Goal: Navigation & Orientation: Find specific page/section

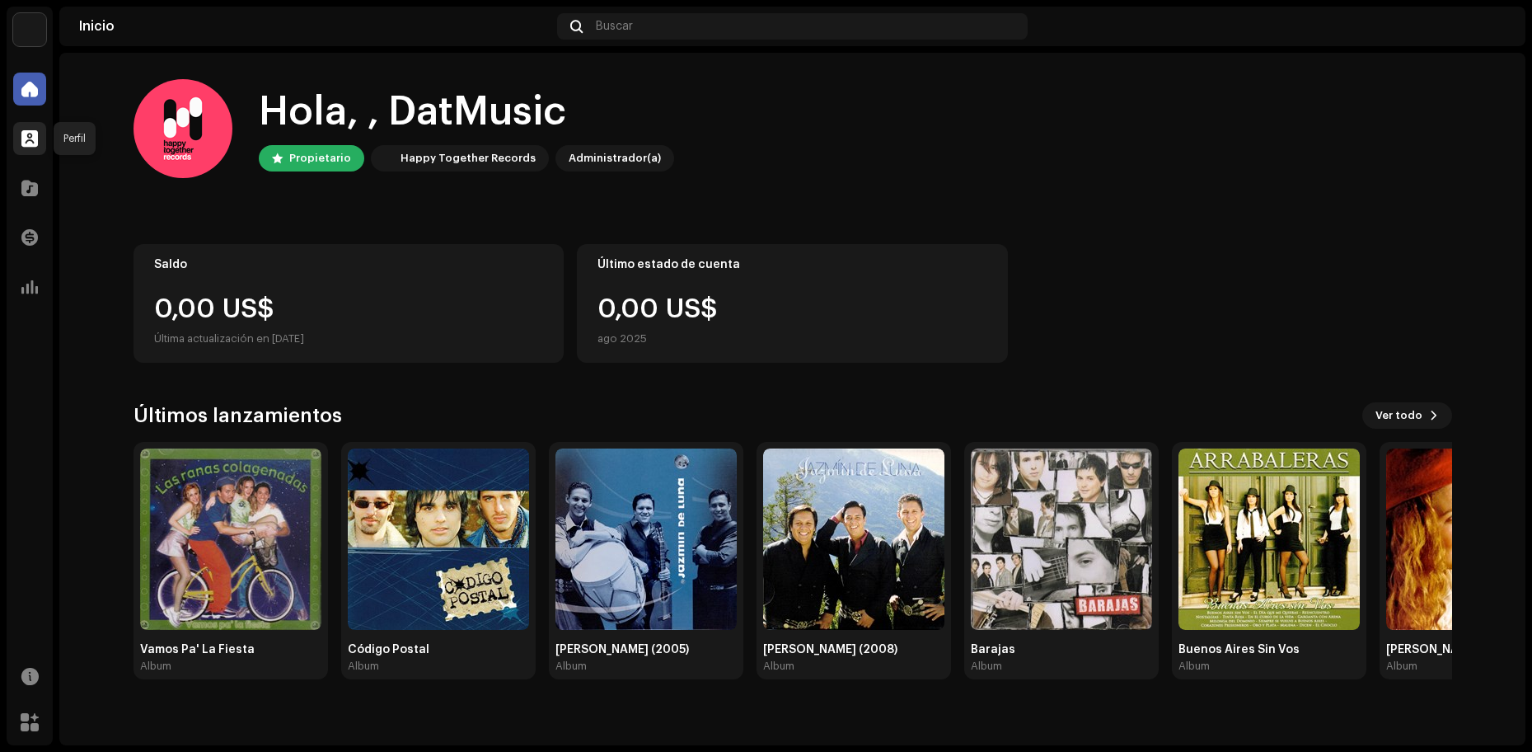
click at [34, 143] on span at bounding box center [29, 138] width 16 height 13
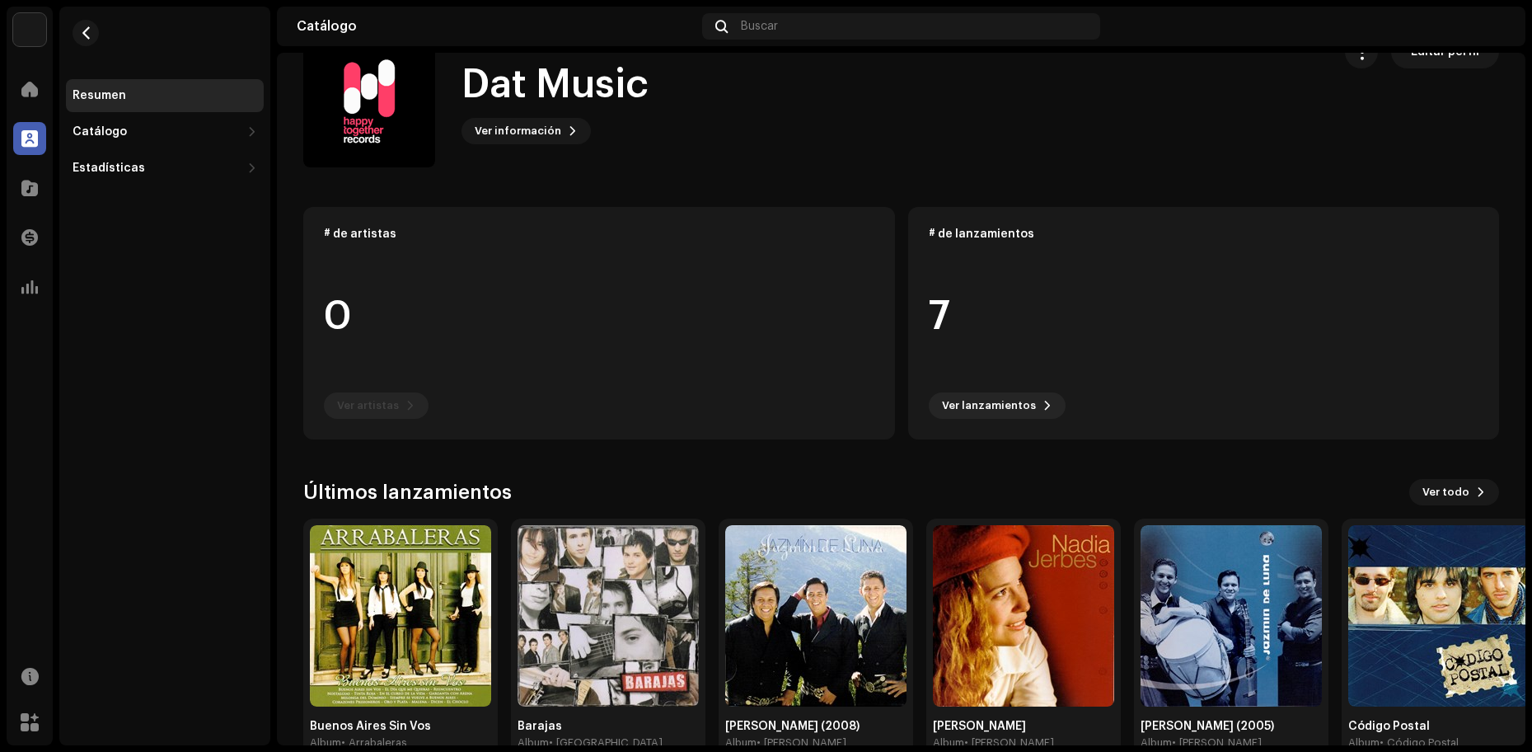
scroll to position [61, 0]
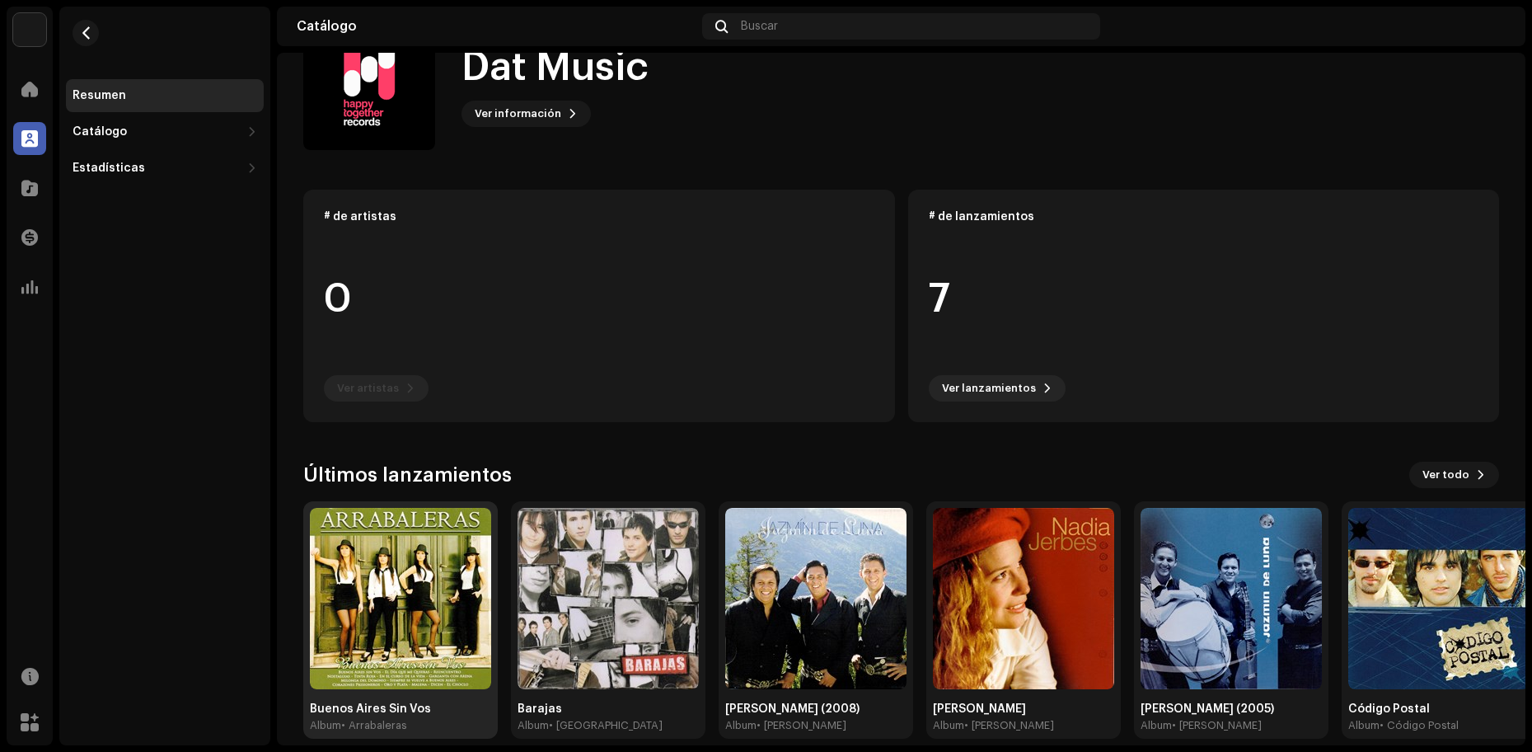
click at [426, 579] on img at bounding box center [400, 598] width 181 height 181
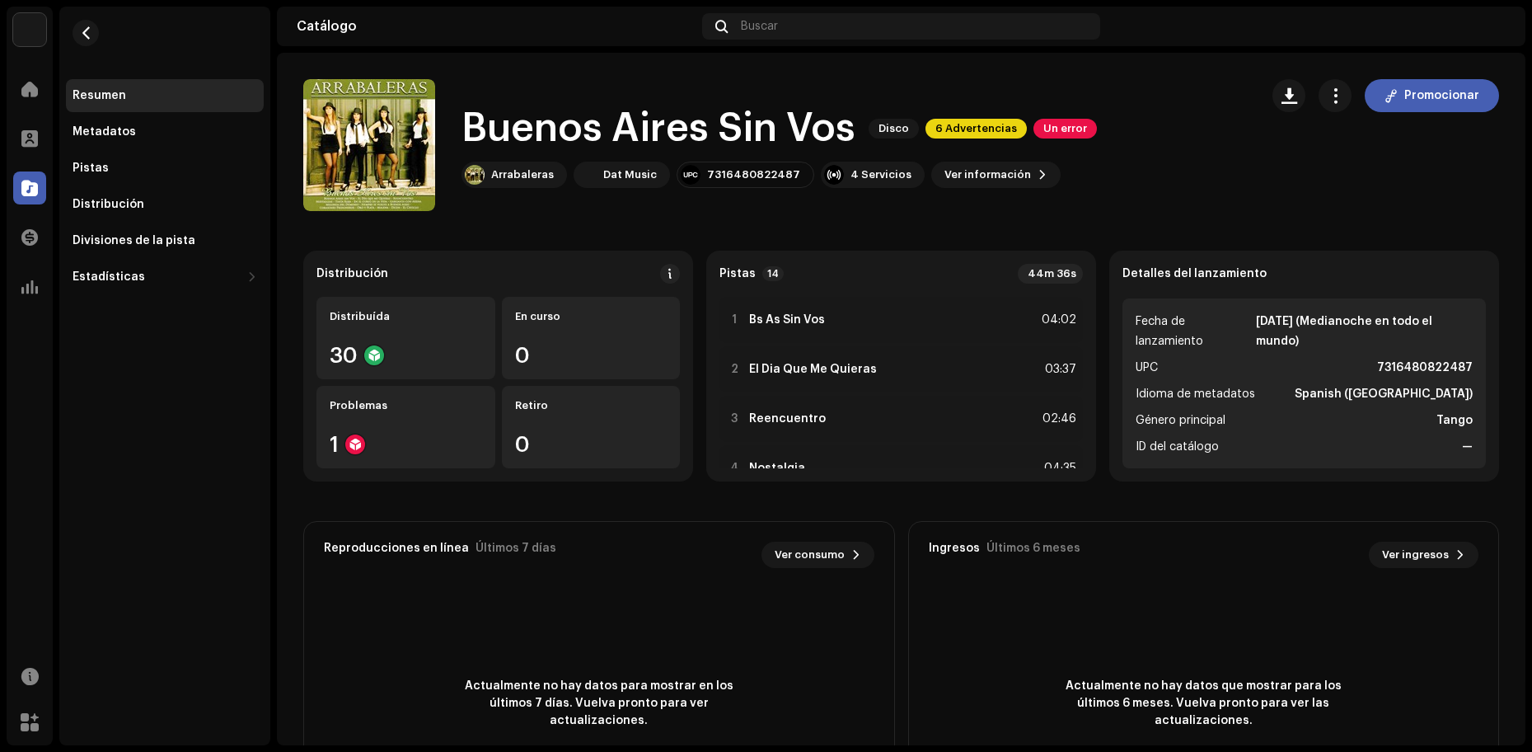
click at [1499, 27] on img at bounding box center [1493, 26] width 26 height 26
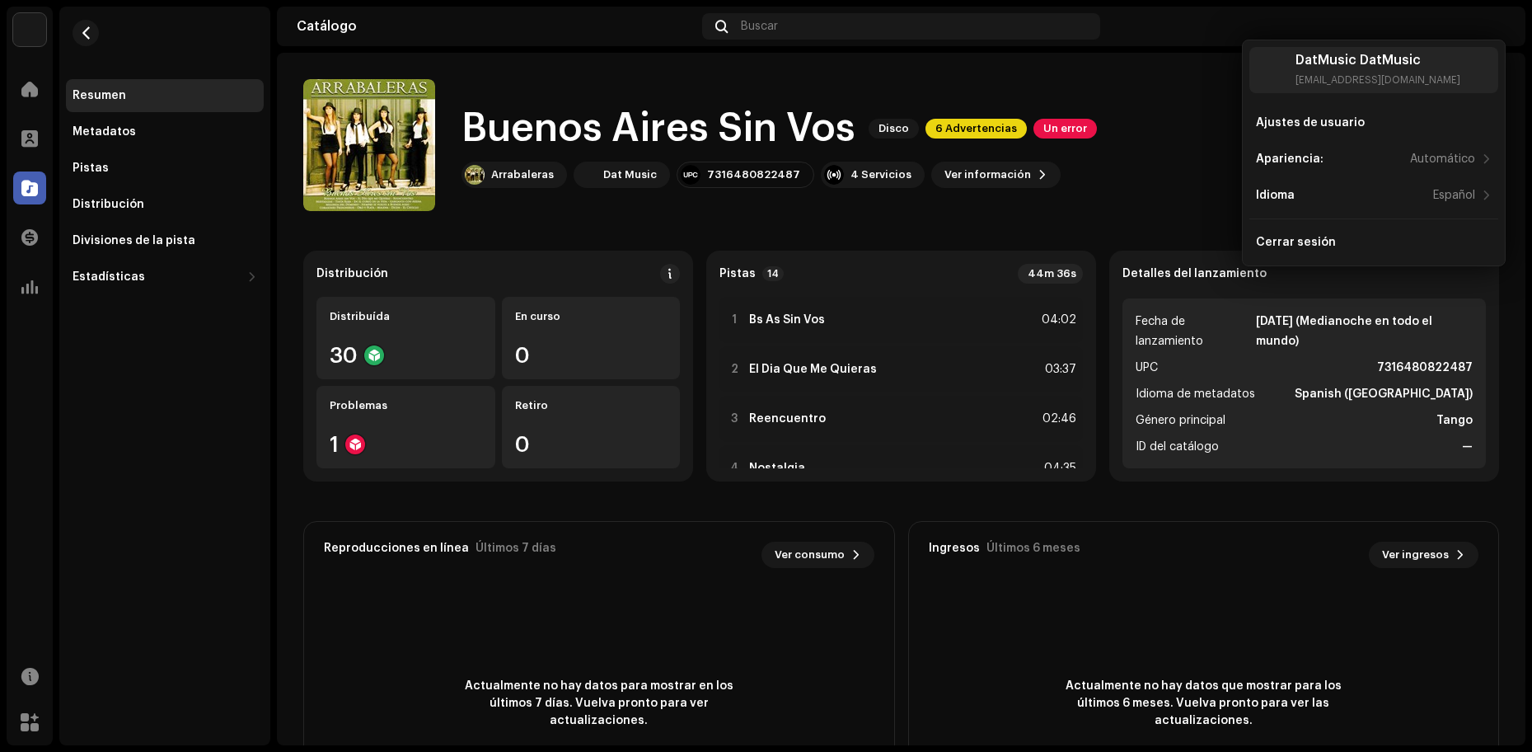
click at [1007, 48] on navigation-topbar "Catálogo Buscar" at bounding box center [901, 30] width 1249 height 46
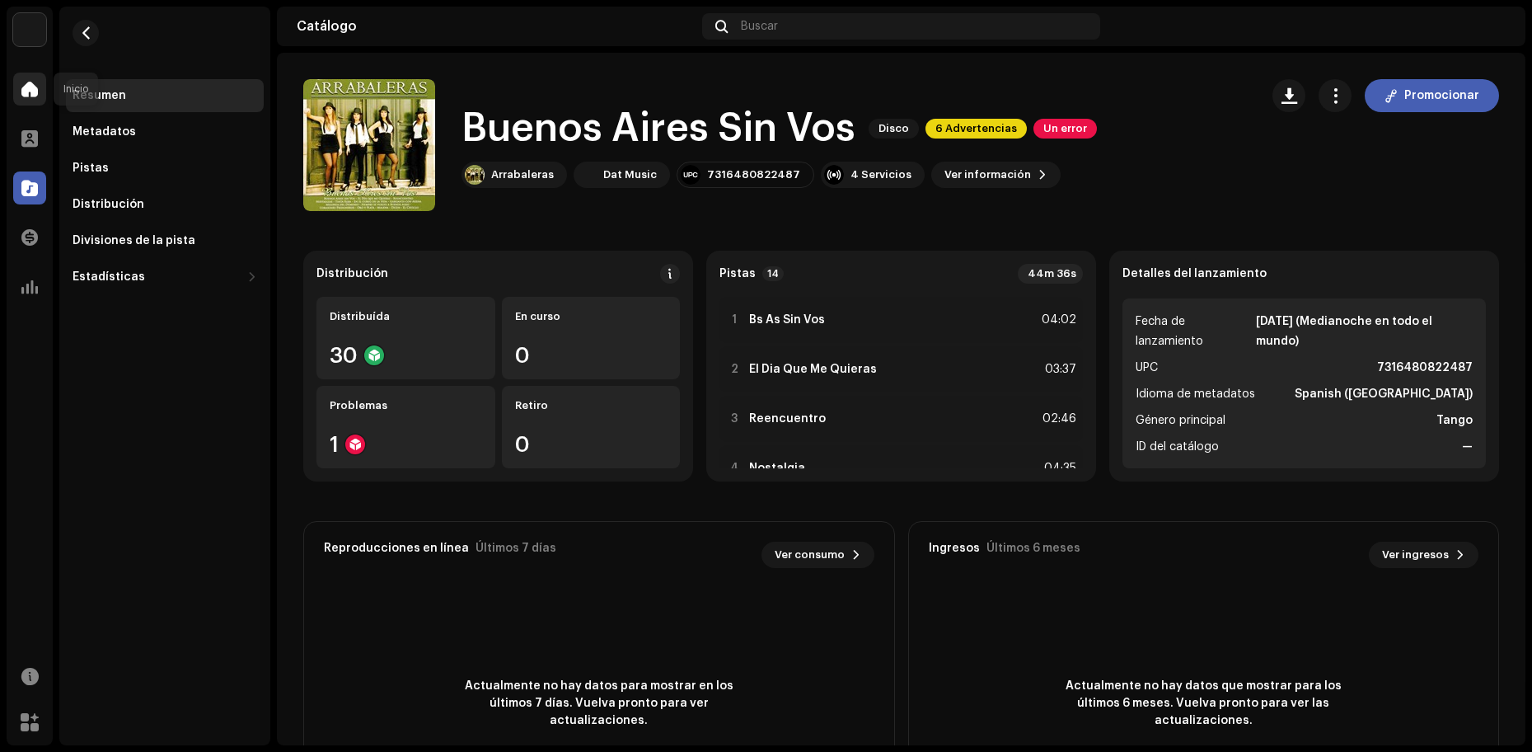
click at [30, 89] on span at bounding box center [29, 88] width 16 height 13
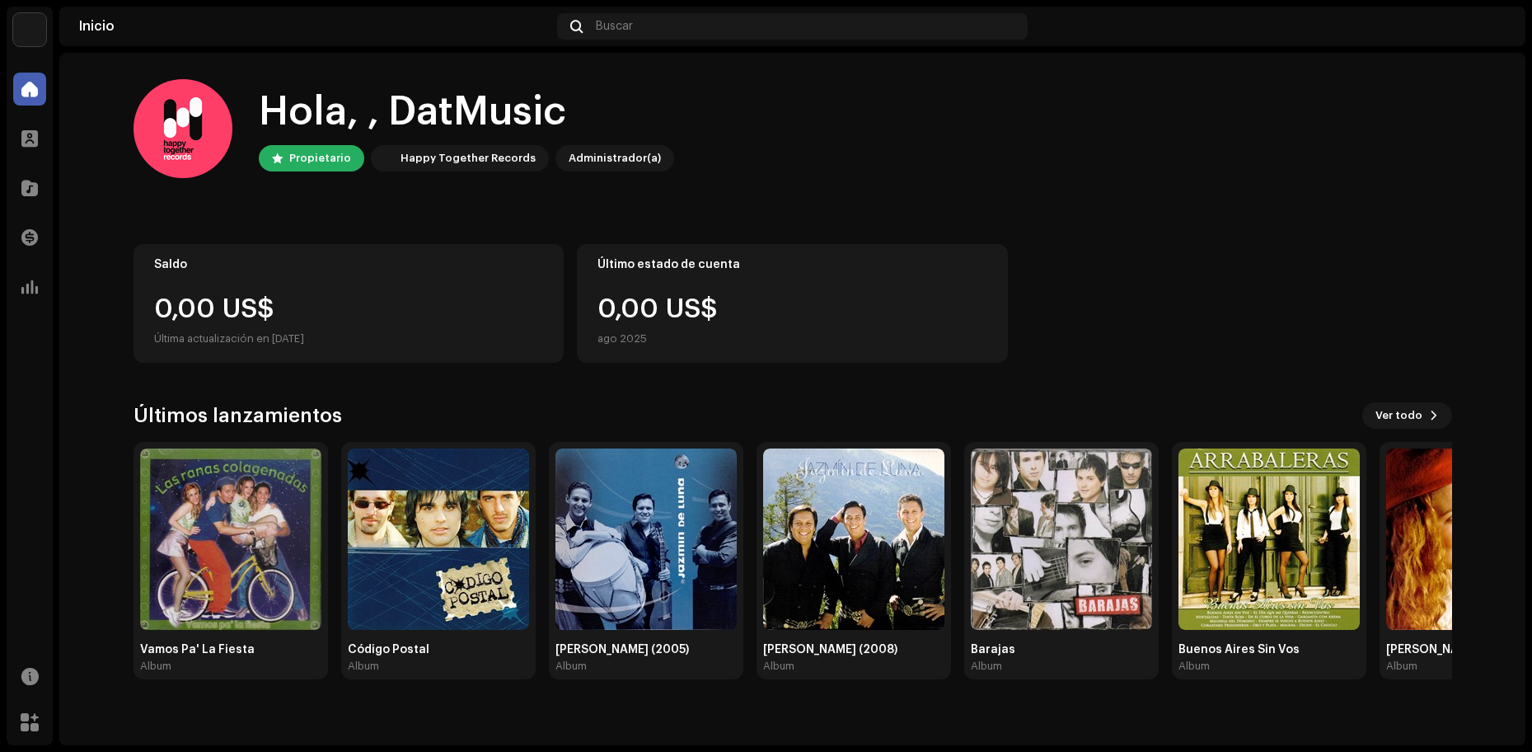
click at [1490, 26] on img at bounding box center [1493, 26] width 26 height 26
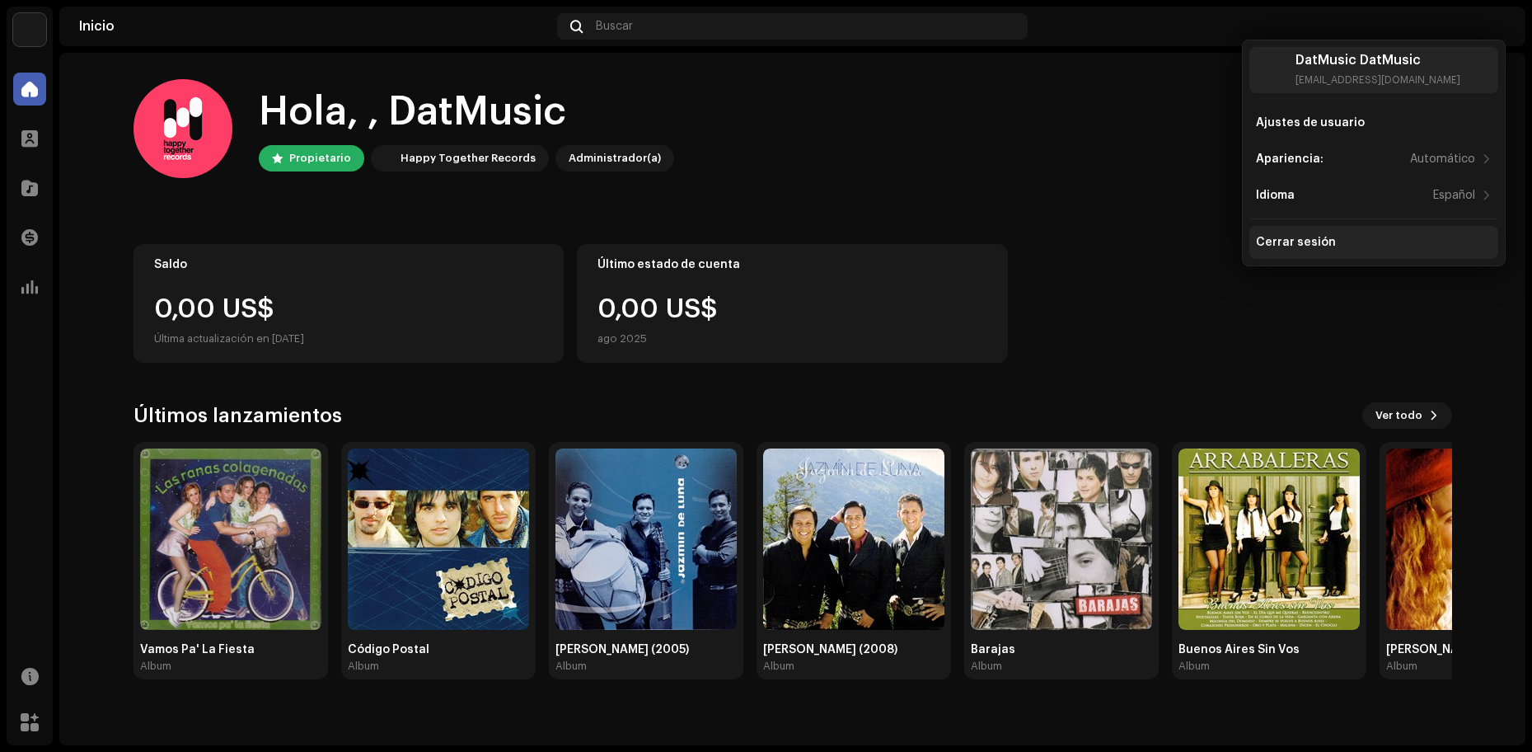
click at [1298, 245] on div "Cerrar sesión" at bounding box center [1296, 242] width 80 height 13
